Goal: Information Seeking & Learning: Learn about a topic

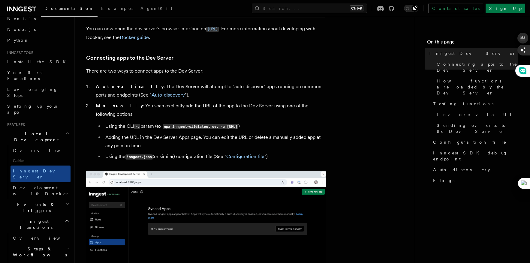
scroll to position [360, 0]
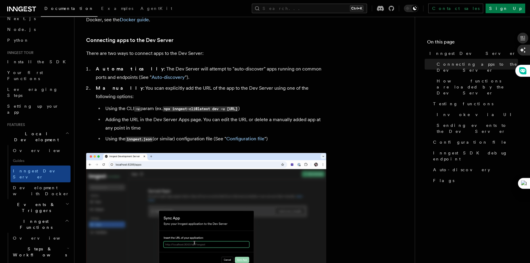
click at [39, 202] on span "Events & Triggers" at bounding box center [35, 208] width 61 height 12
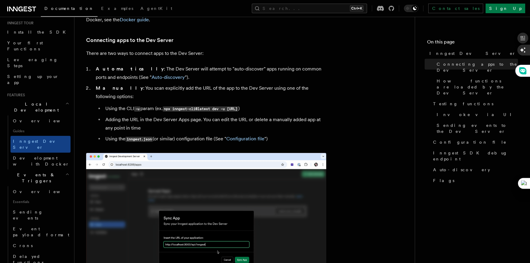
scroll to position [60, 0]
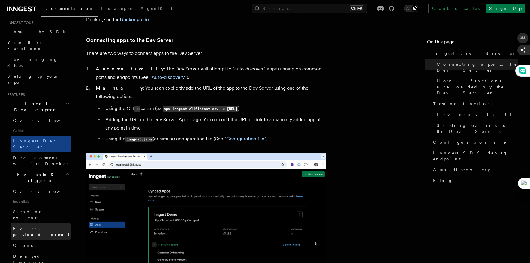
click at [57, 223] on link "Event payload format" at bounding box center [41, 231] width 60 height 17
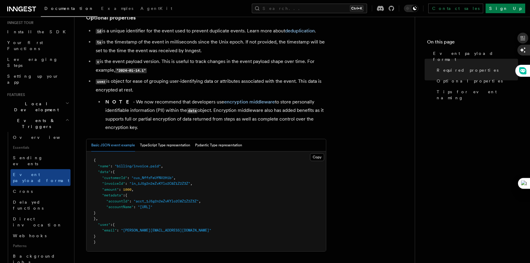
scroll to position [180, 0]
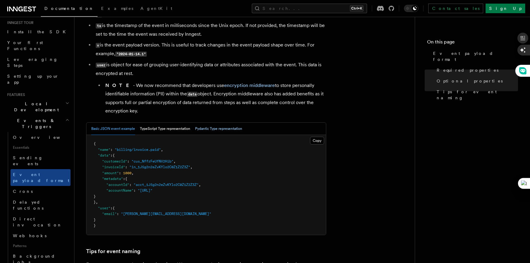
click at [205, 123] on button "Pydantic Type representation" at bounding box center [218, 129] width 47 height 12
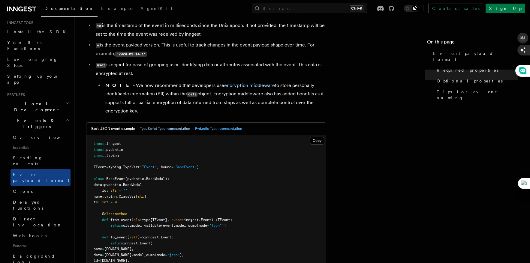
click at [165, 123] on button "TypeScript Type representation" at bounding box center [165, 129] width 50 height 12
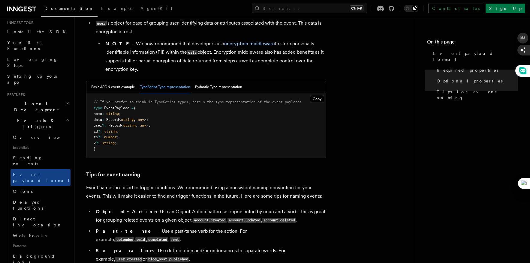
scroll to position [240, 0]
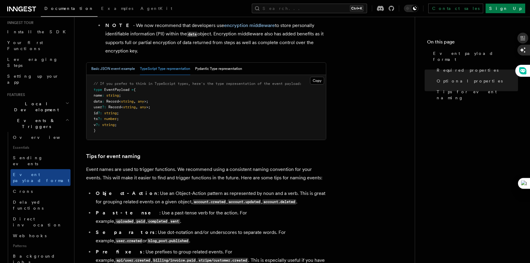
click at [119, 63] on button "Basic JSON event example" at bounding box center [113, 69] width 44 height 12
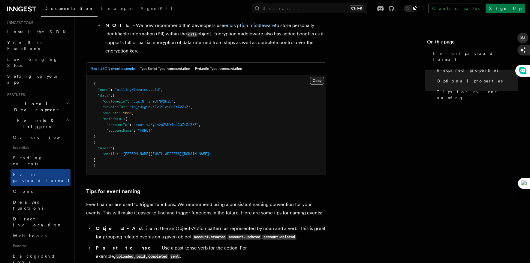
click at [318, 77] on button "Copy Copied" at bounding box center [317, 81] width 14 height 8
click at [313, 77] on button "Copy Copied" at bounding box center [317, 81] width 14 height 8
